Goal: Ask a question

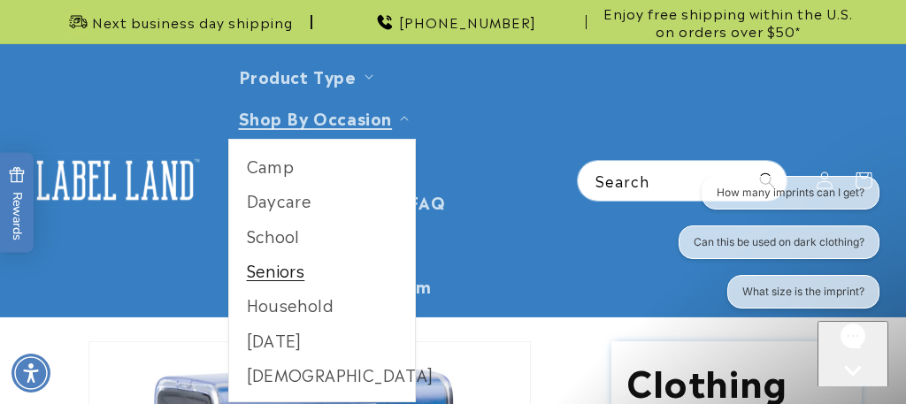
click at [285, 265] on link "Seniors" at bounding box center [322, 270] width 187 height 35
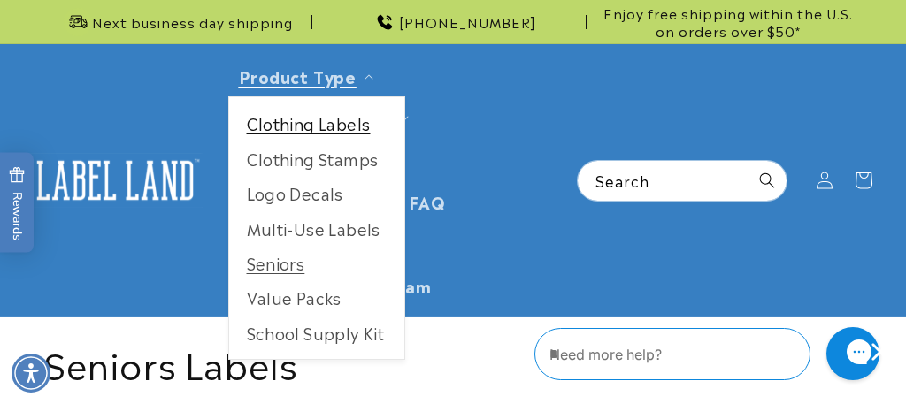
click at [311, 130] on link "Clothing Labels" at bounding box center [316, 123] width 175 height 35
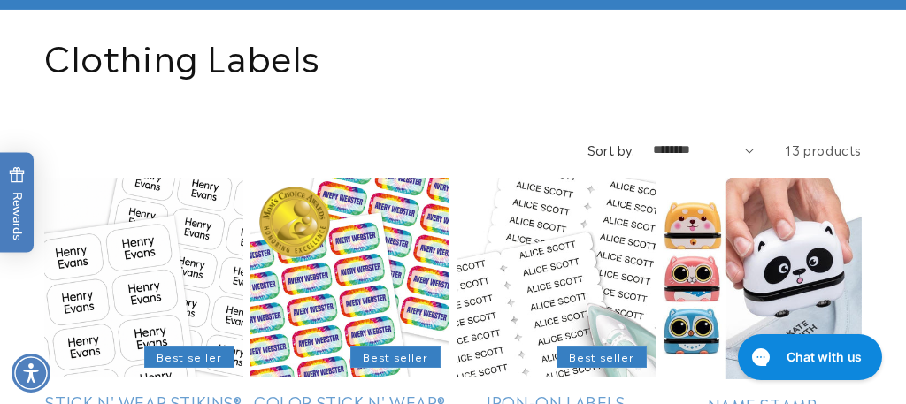
select select "**********"
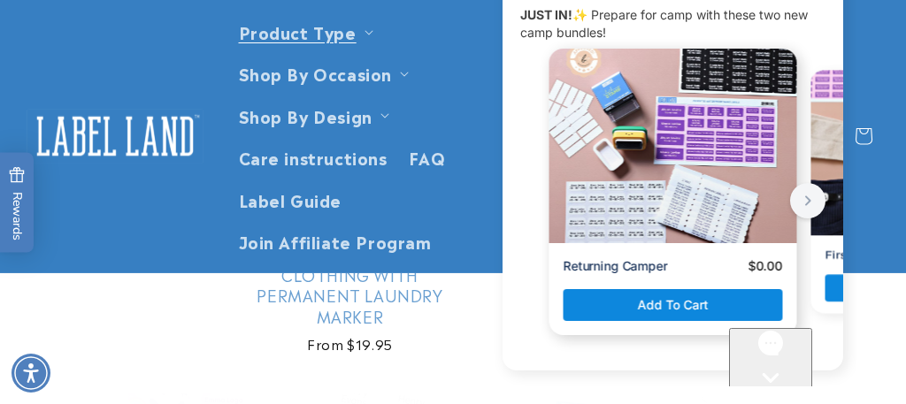
scroll to position [743, 0]
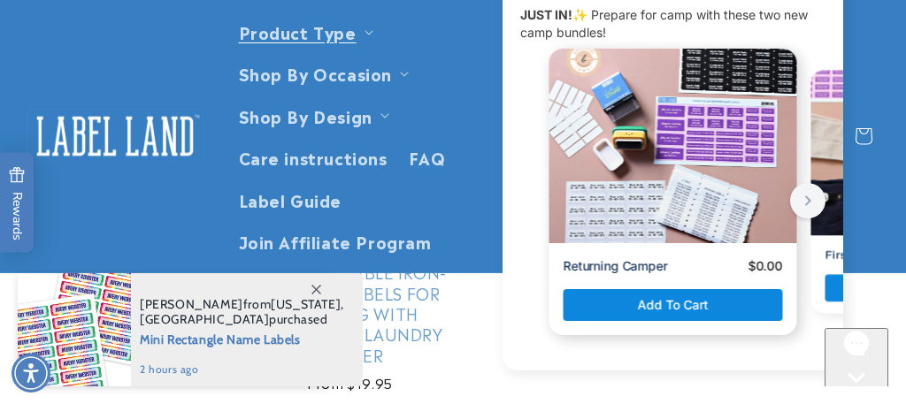
click at [735, 190] on div "Message from Jenny. JUST IN! ✨ Prepare for camp with these two new camp bundles!" at bounding box center [674, 146] width 248 height 195
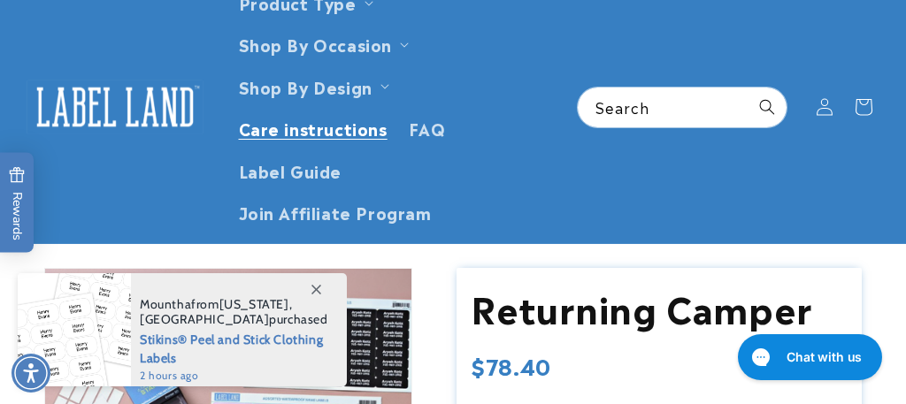
click at [329, 131] on span "Care instructions" at bounding box center [313, 128] width 149 height 20
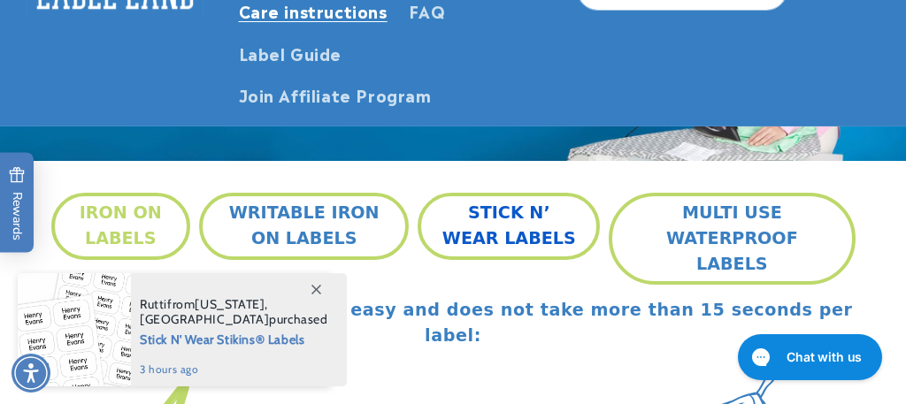
click at [527, 236] on button "STICK N’ WEAR LABELS" at bounding box center [509, 226] width 182 height 66
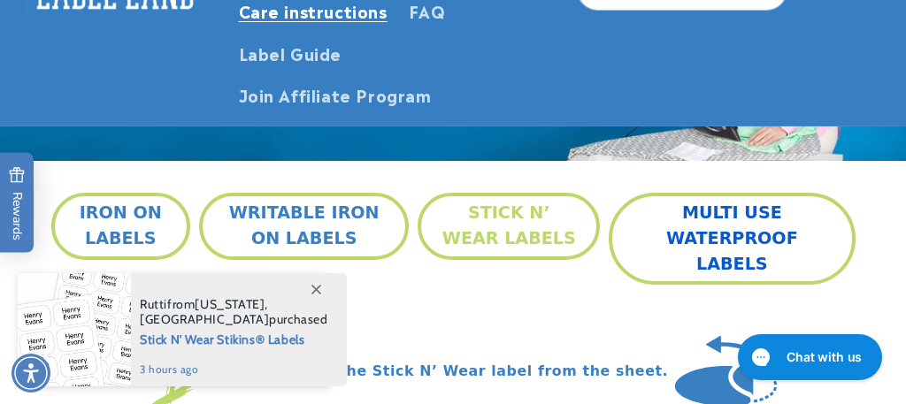
click at [734, 222] on button "MULTI USE WATERPROOF LABELS" at bounding box center [732, 239] width 246 height 92
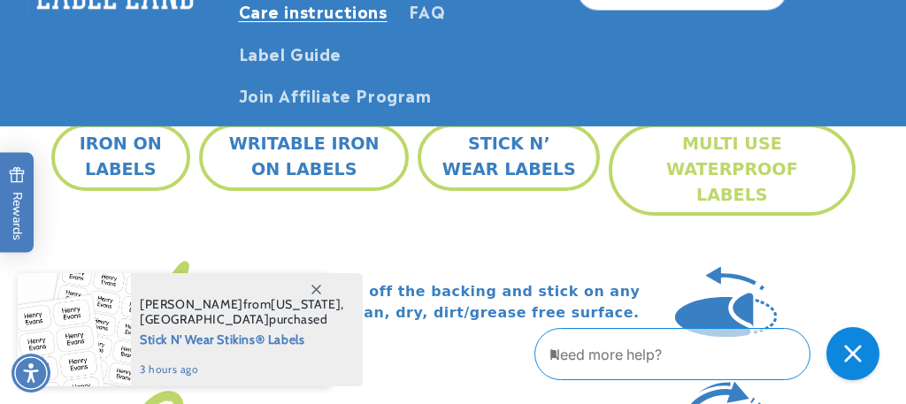
scroll to position [466, 0]
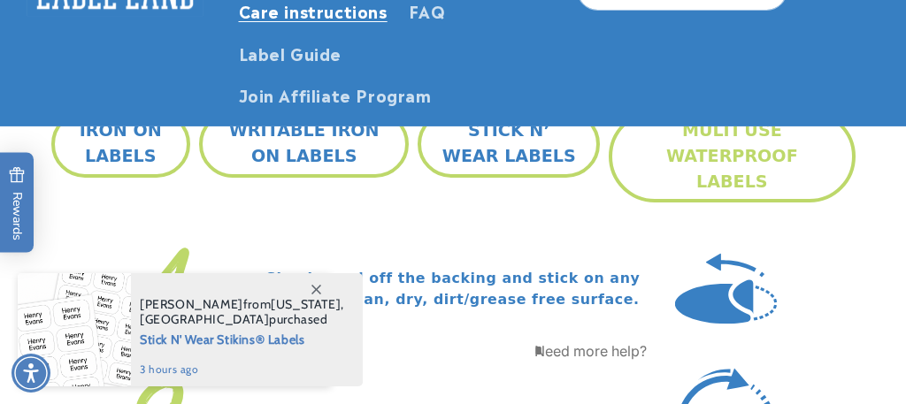
click at [645, 355] on textarea "Type your message here" at bounding box center [612, 351] width 155 height 21
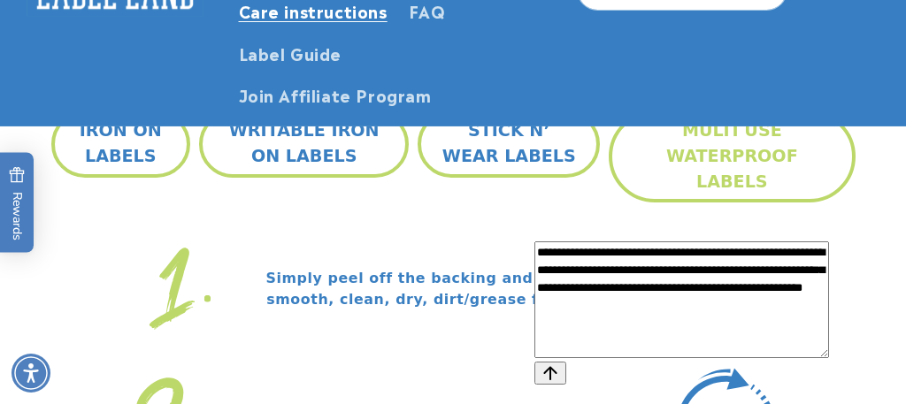
type textarea "**********"
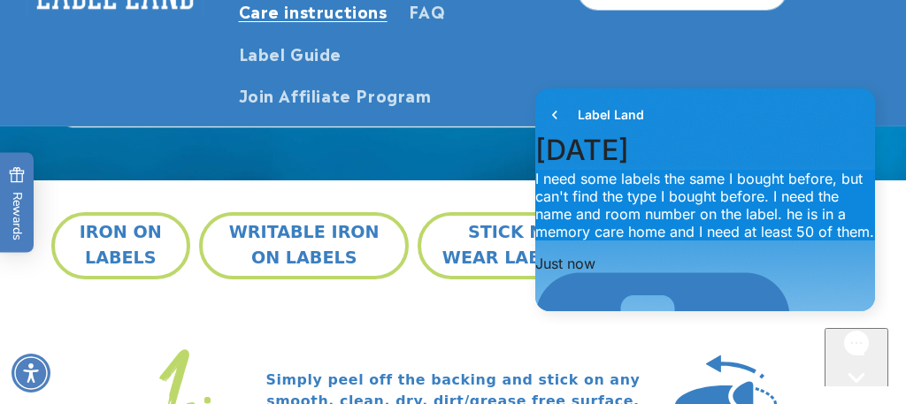
scroll to position [389, 0]
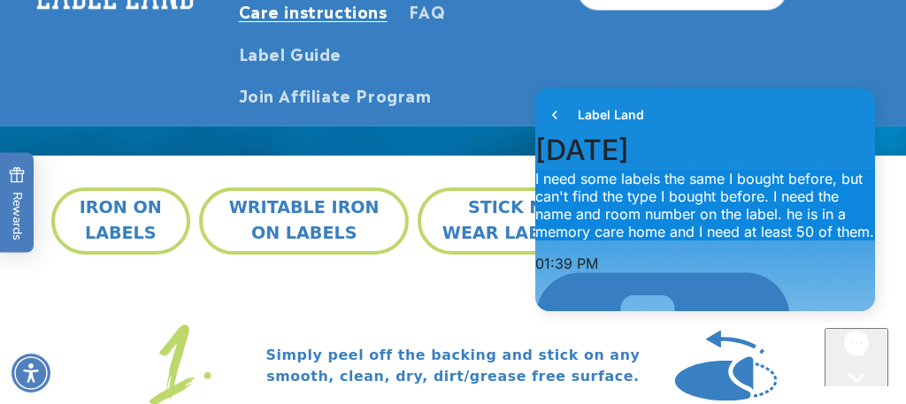
type textarea "**********"
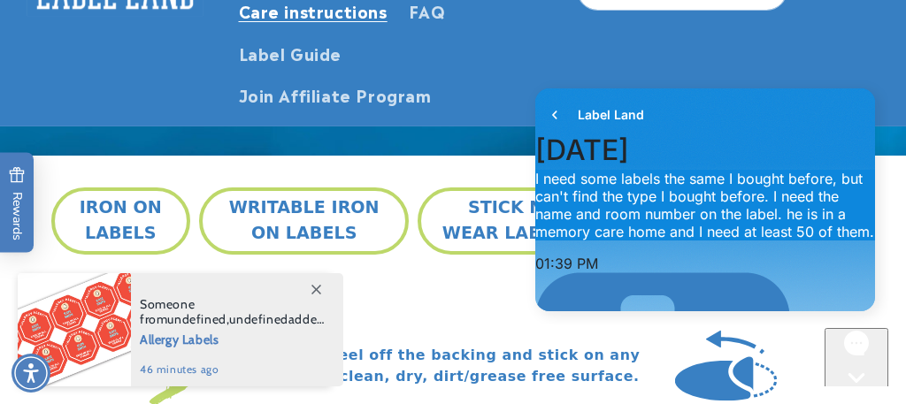
scroll to position [512, 0]
type textarea "**********"
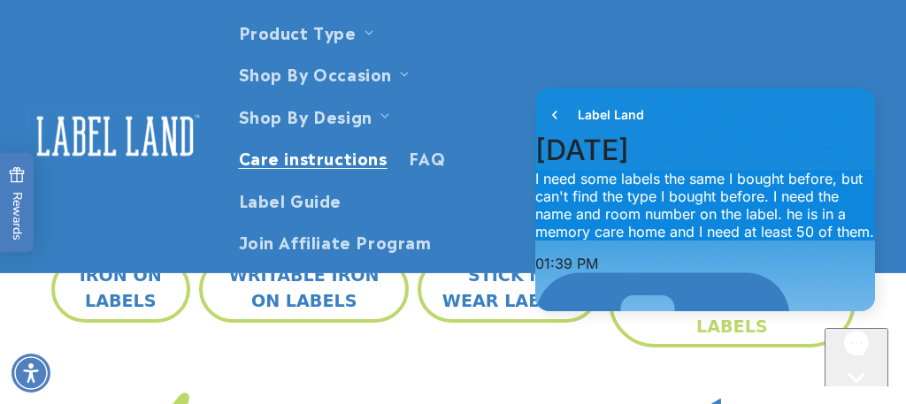
scroll to position [535, 0]
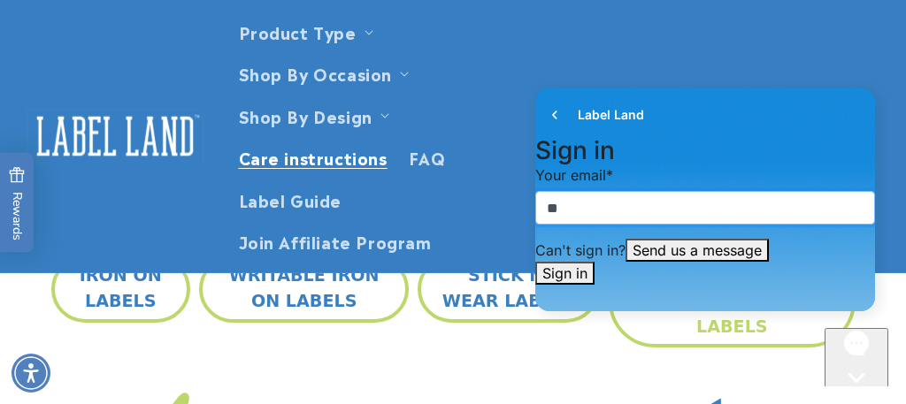
type input "*"
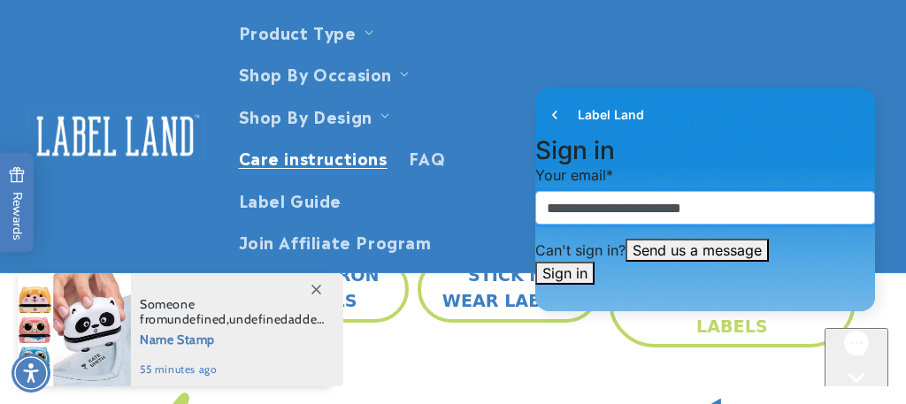
type input "**********"
click at [745, 262] on button "Send us a message" at bounding box center [697, 250] width 143 height 23
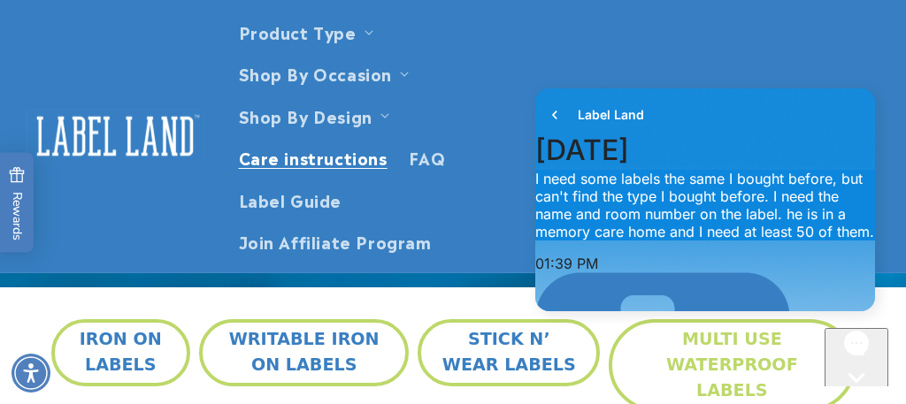
scroll to position [252, 0]
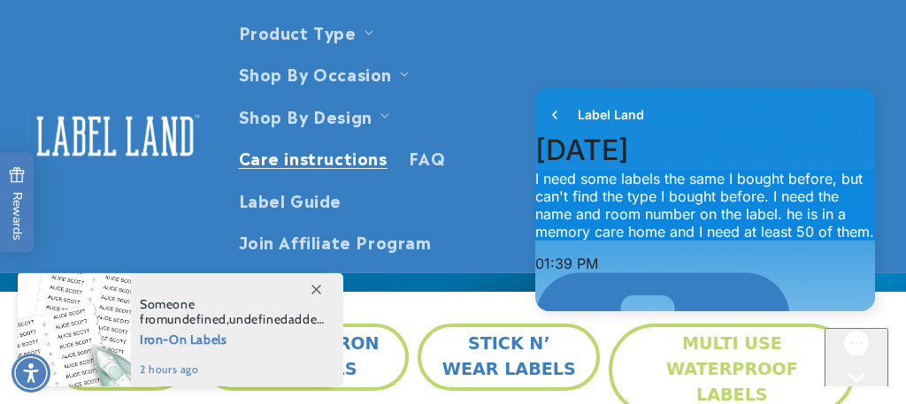
click at [357, 348] on button "WRITABLE IRON ON LABELS" at bounding box center [304, 357] width 210 height 66
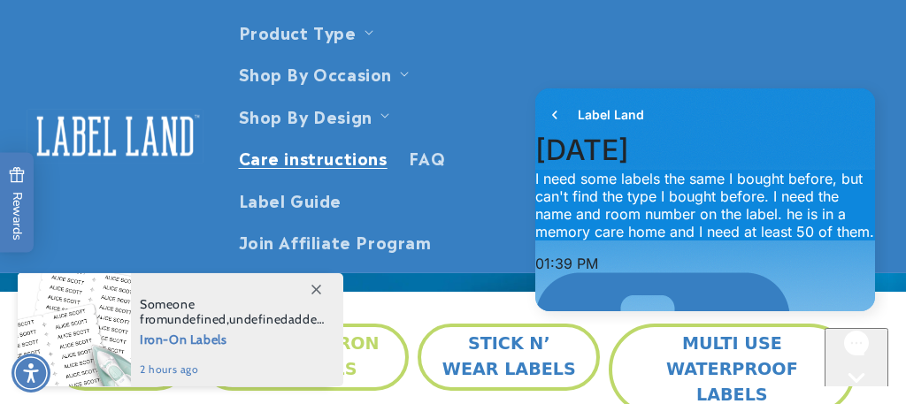
drag, startPoint x: 3, startPoint y: 36, endPoint x: 357, endPoint y: 348, distance: 471.5
click at [357, 348] on button "WRITABLE IRON ON LABELS" at bounding box center [304, 357] width 210 height 66
click at [762, 365] on button "MULTI USE WATERPROOF LABELS" at bounding box center [732, 370] width 246 height 92
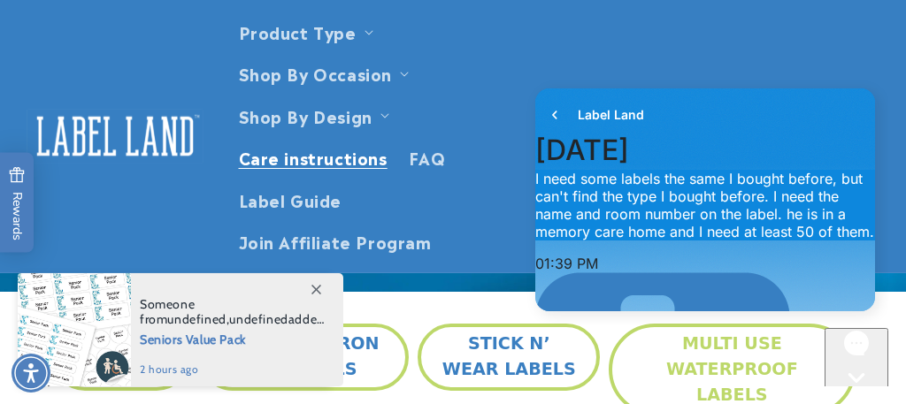
click at [761, 365] on button "MULTI USE WATERPROOF LABELS" at bounding box center [732, 370] width 246 height 92
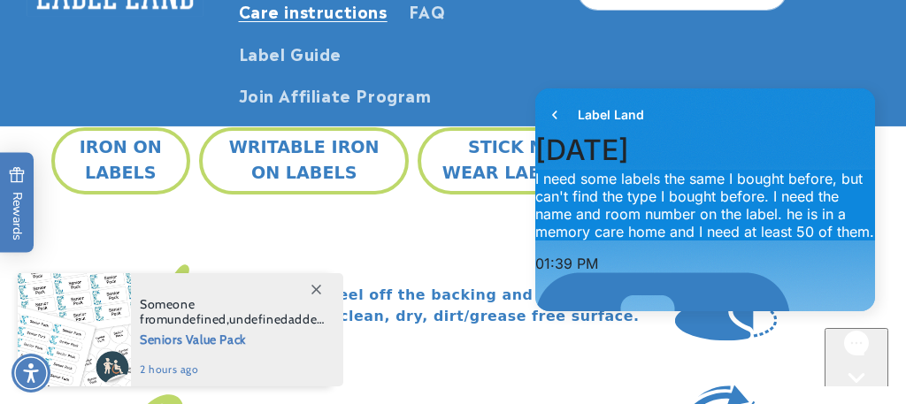
scroll to position [450, 0]
click at [118, 150] on button "IRON ON LABELS" at bounding box center [121, 160] width 140 height 66
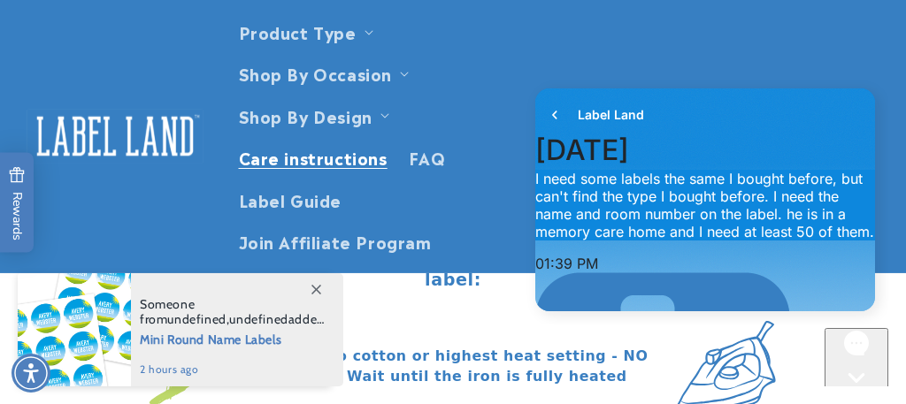
scroll to position [440, 0]
